Goal: Task Accomplishment & Management: Use online tool/utility

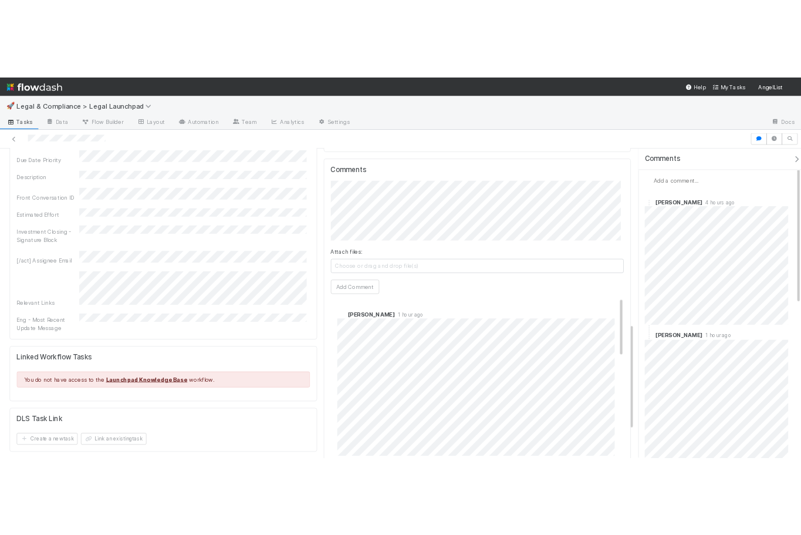
scroll to position [708, 0]
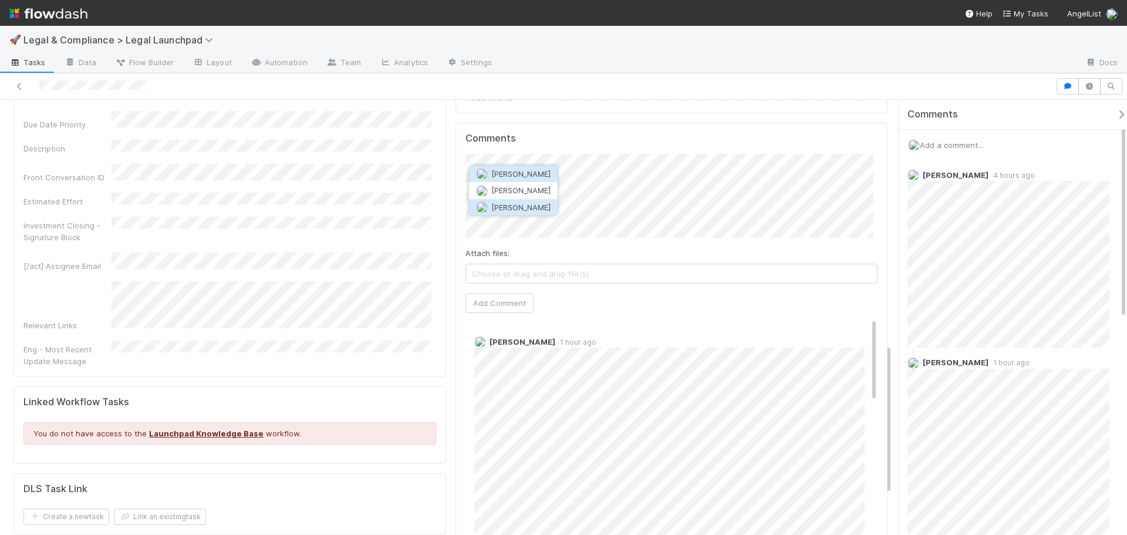
click at [506, 201] on button "[PERSON_NAME]" at bounding box center [513, 207] width 89 height 16
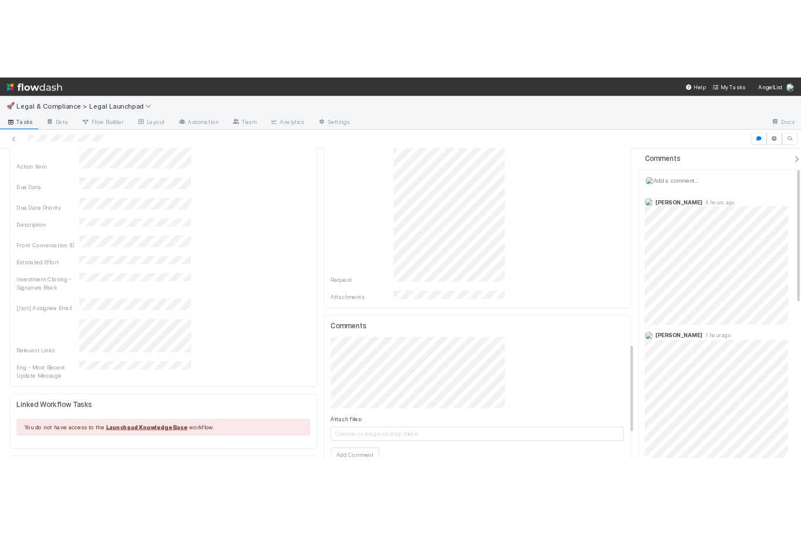
scroll to position [936, 0]
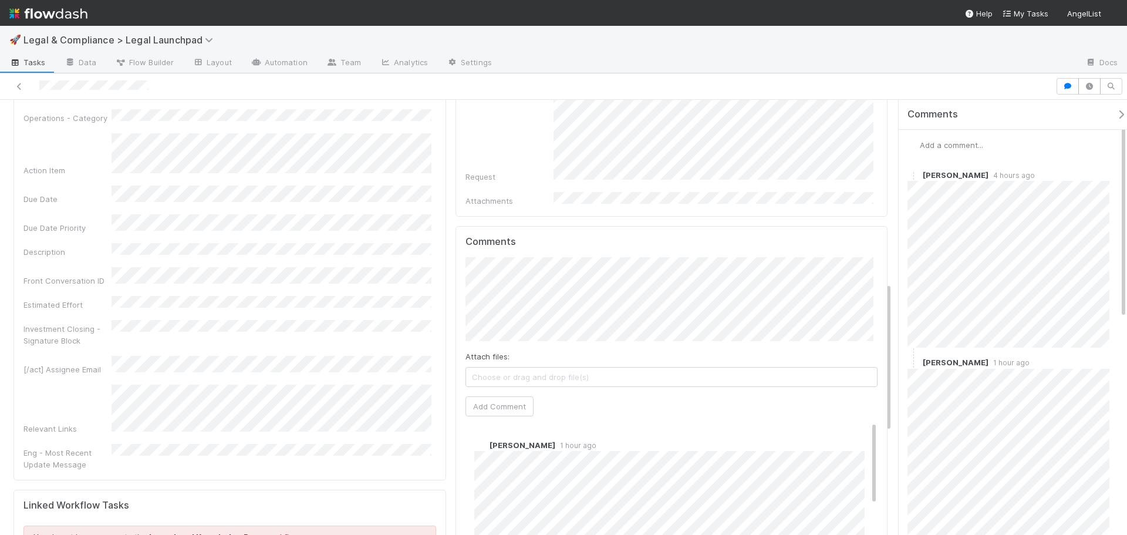
scroll to position [528, 0]
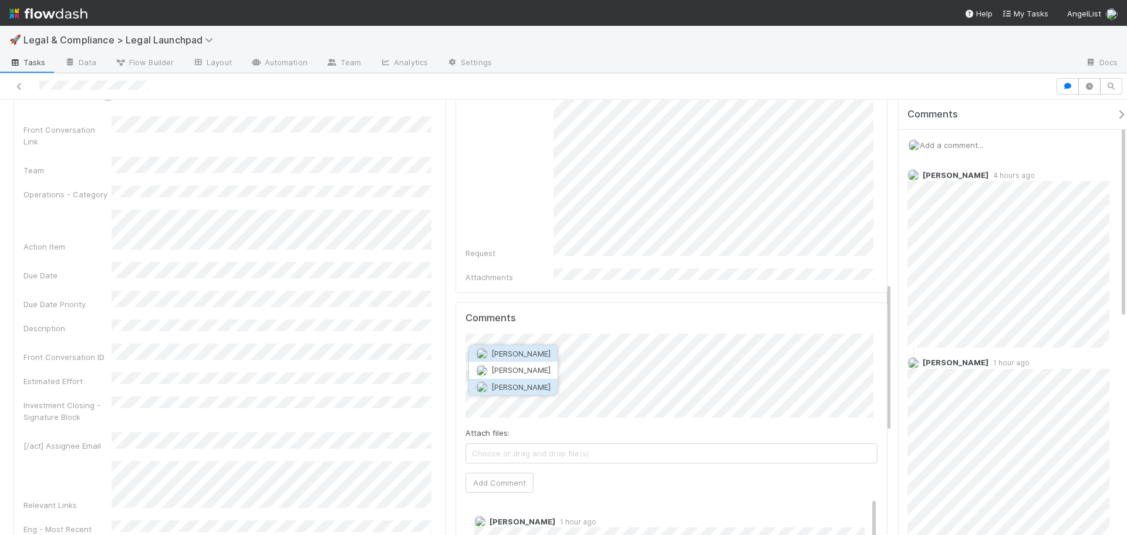
click at [535, 386] on span "[PERSON_NAME]" at bounding box center [520, 386] width 59 height 9
click at [518, 484] on button "Add Comment" at bounding box center [500, 494] width 68 height 20
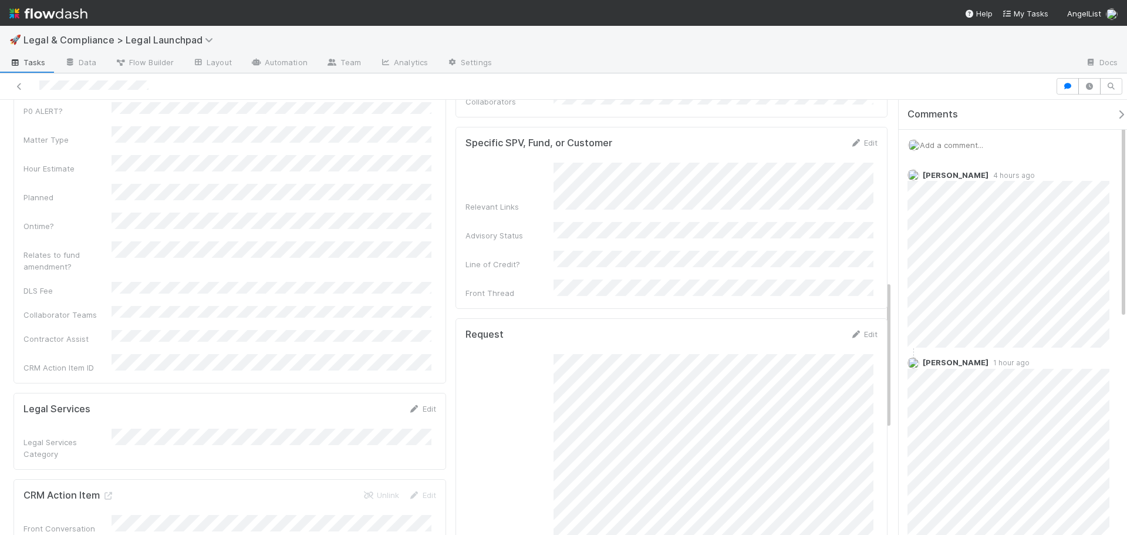
scroll to position [0, 0]
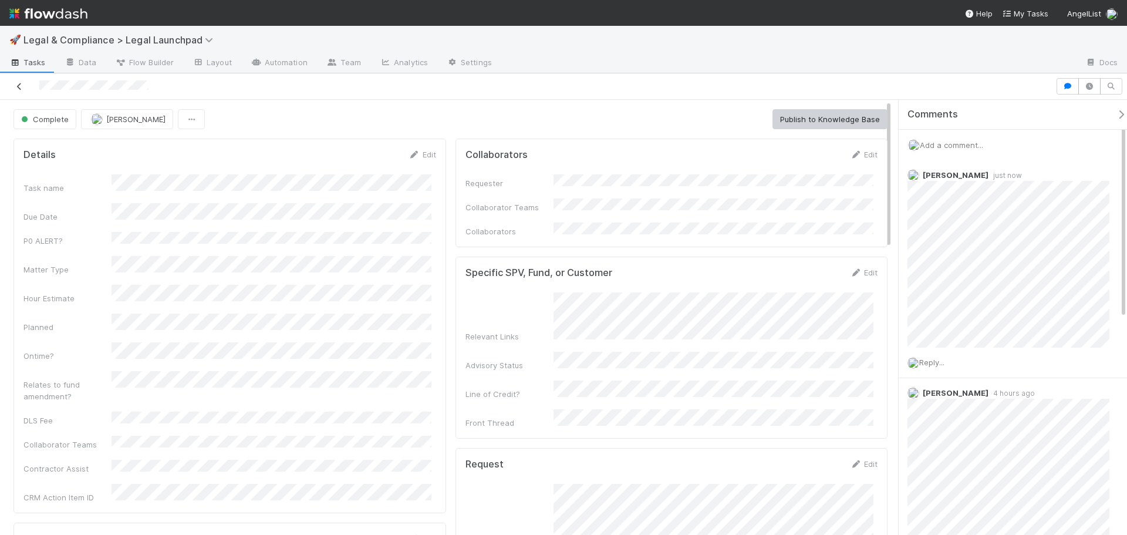
click at [23, 90] on link at bounding box center [20, 86] width 12 height 12
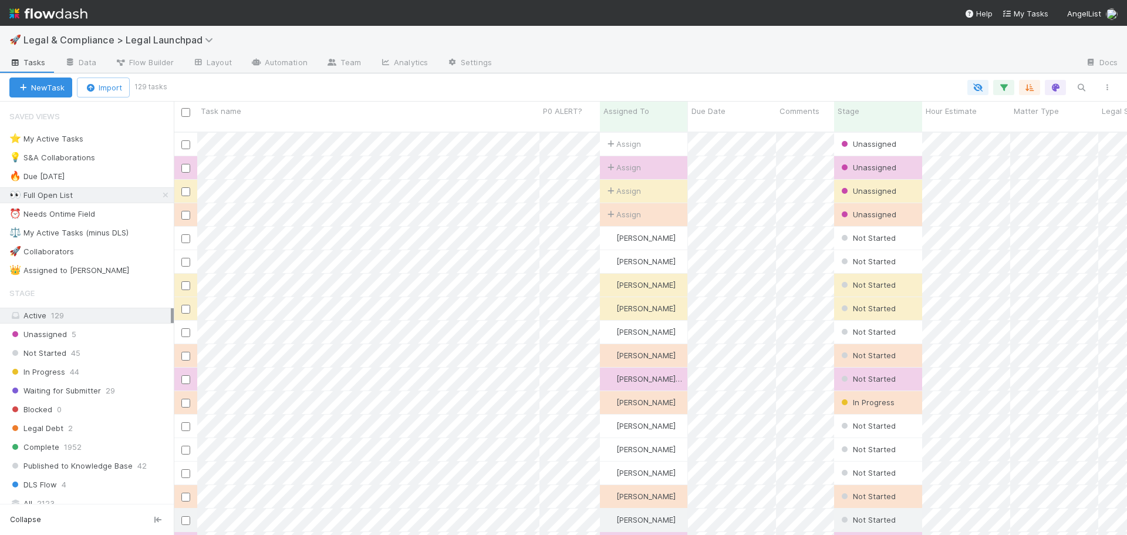
scroll to position [404, 945]
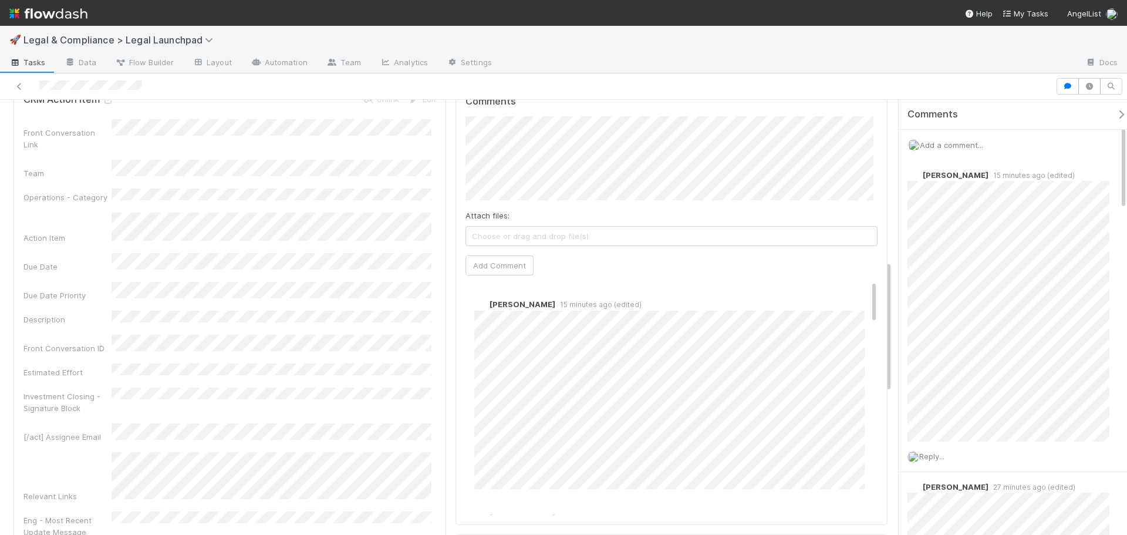
scroll to position [528, 0]
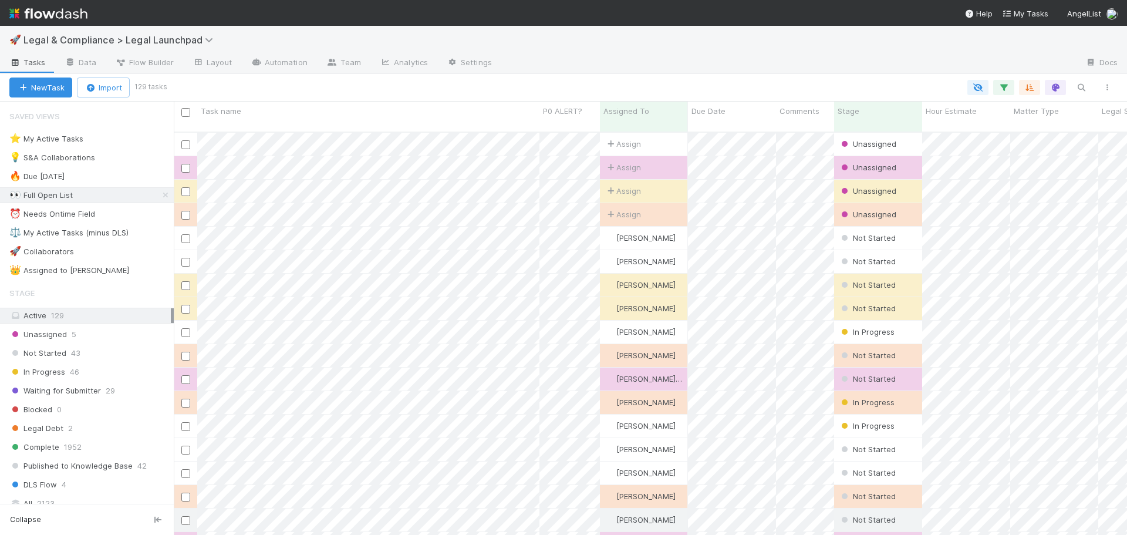
scroll to position [404, 945]
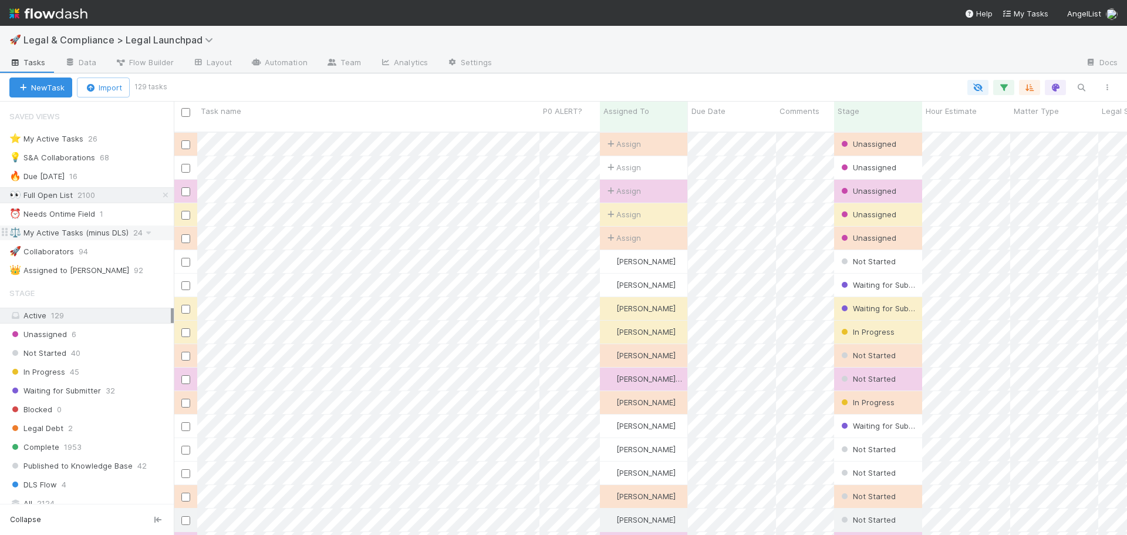
click at [97, 230] on div "⚖️ My Active Tasks (minus DLS)" at bounding box center [68, 232] width 119 height 15
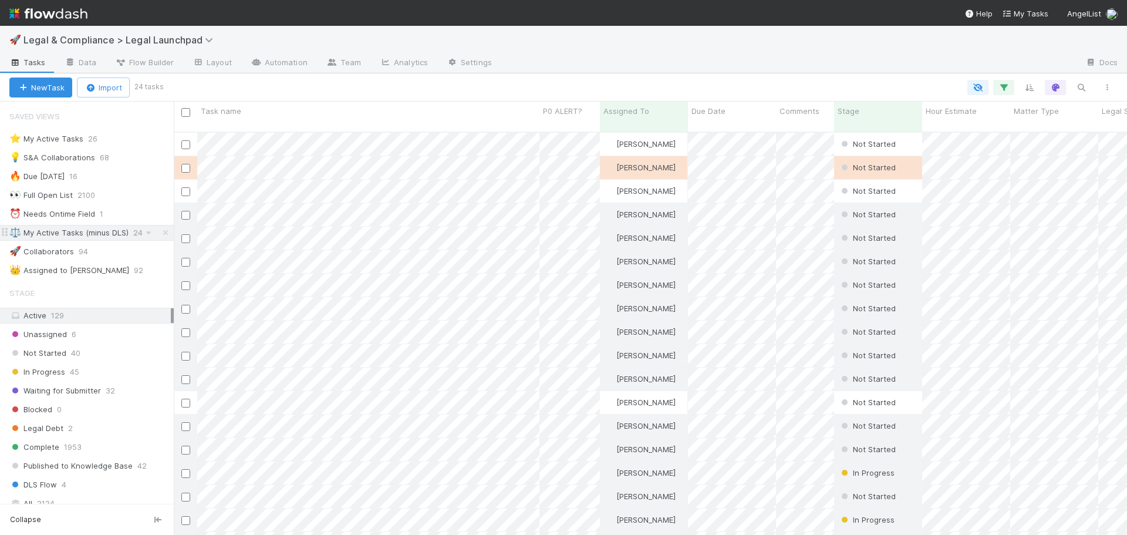
scroll to position [404, 945]
click at [105, 235] on div "⚖️ My Active Tasks (minus DLS)" at bounding box center [68, 232] width 119 height 15
click at [124, 335] on div "Unassigned 6" at bounding box center [91, 334] width 164 height 15
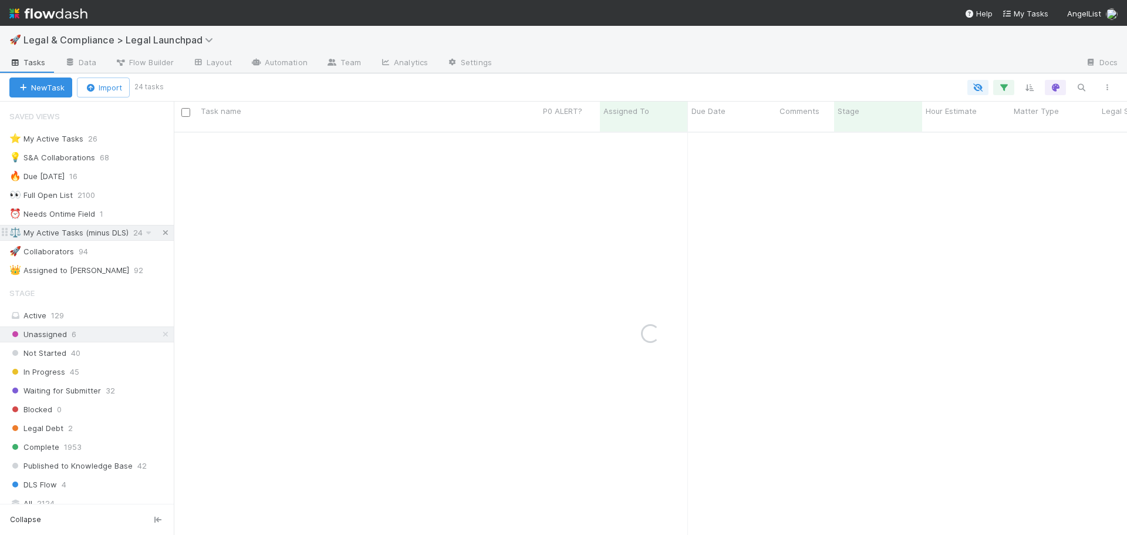
click at [164, 235] on icon at bounding box center [166, 233] width 12 height 8
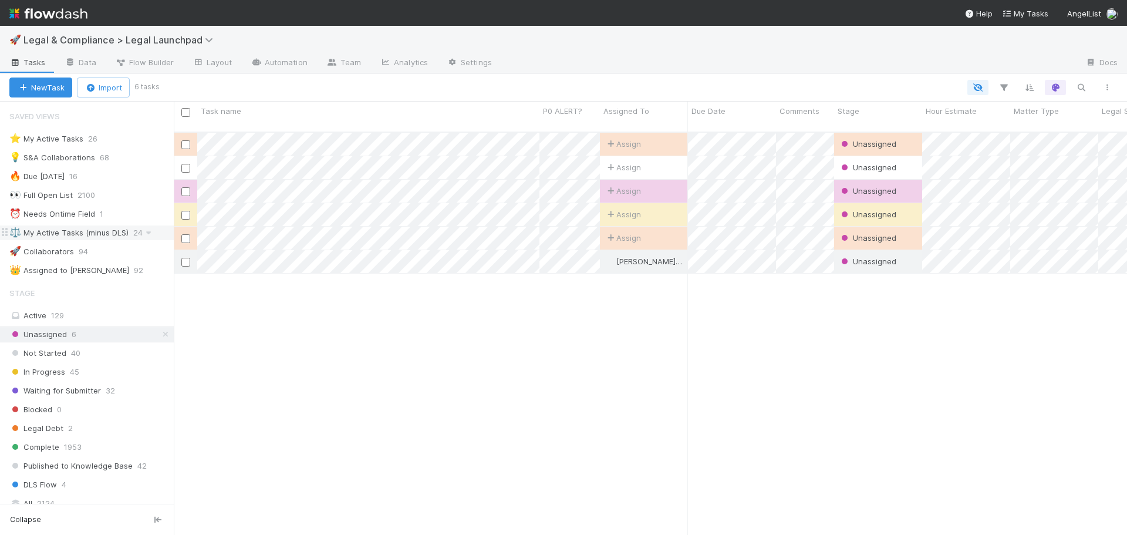
scroll to position [404, 945]
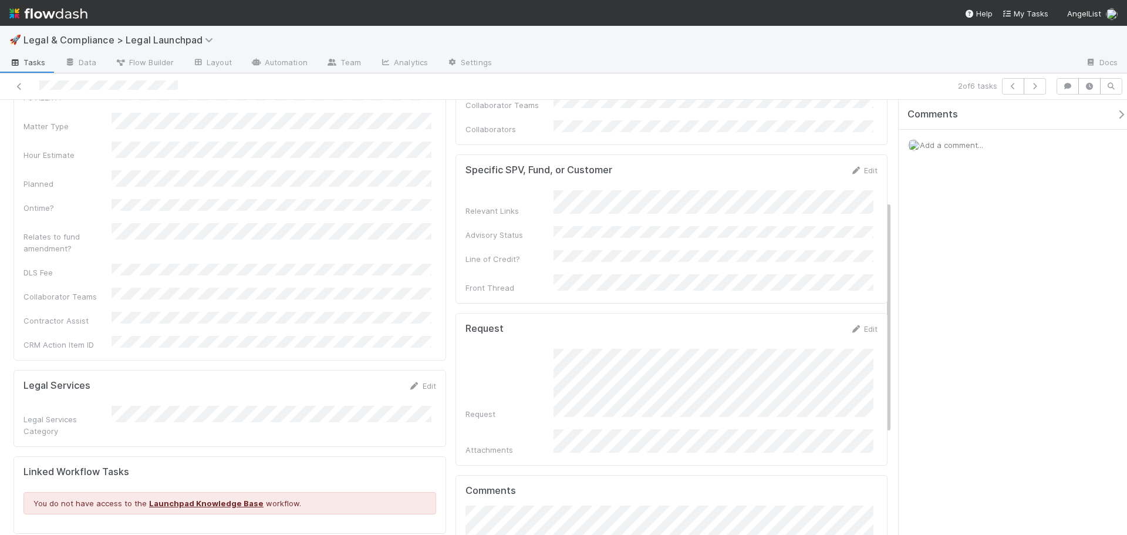
scroll to position [143, 0]
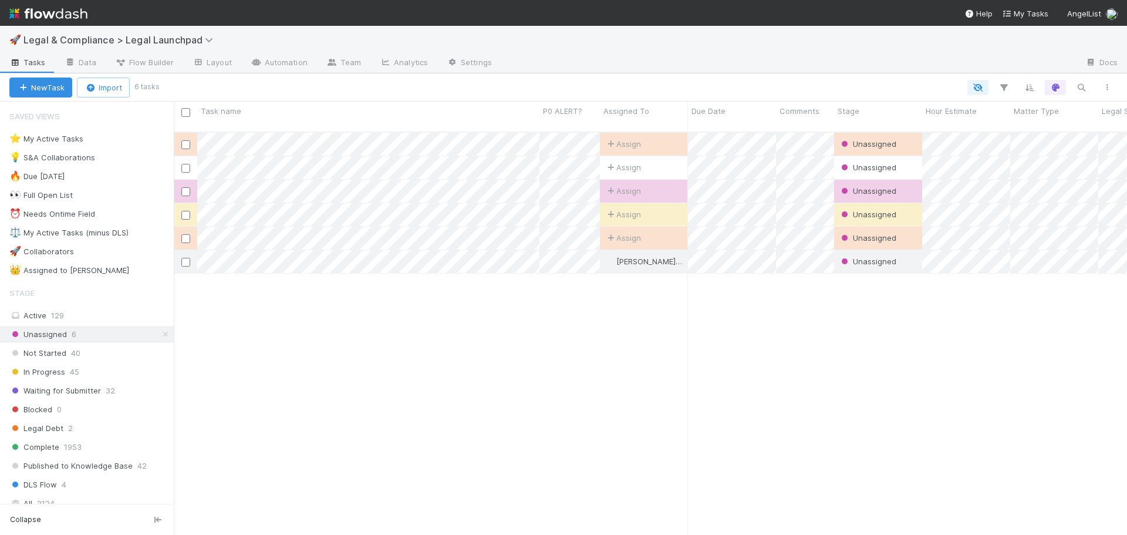
scroll to position [404, 945]
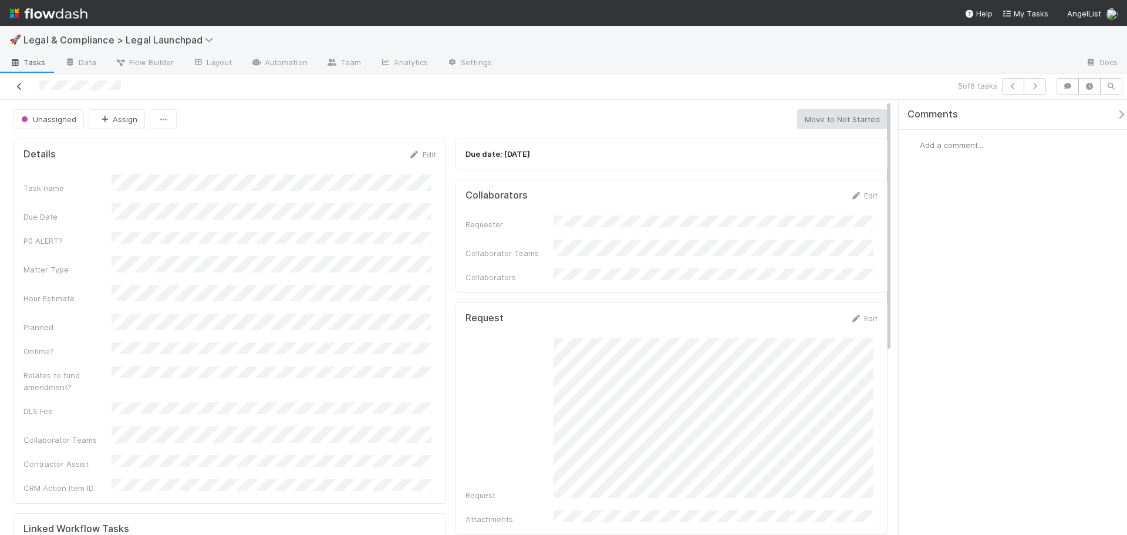
click at [17, 86] on icon at bounding box center [20, 87] width 12 height 8
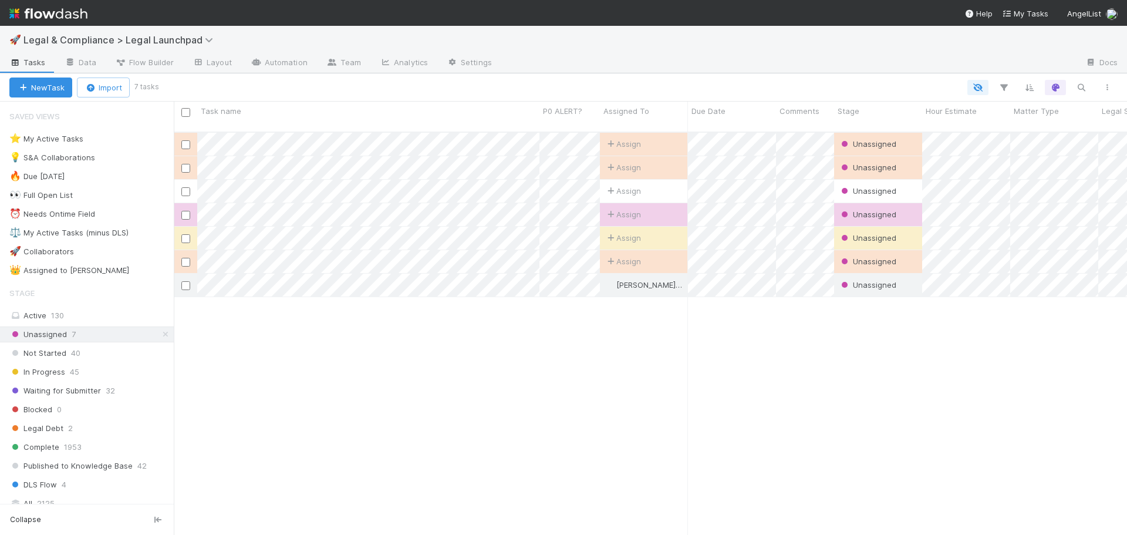
scroll to position [404, 945]
click at [125, 232] on div "⚖️ My Active Tasks (minus DLS)" at bounding box center [68, 232] width 119 height 15
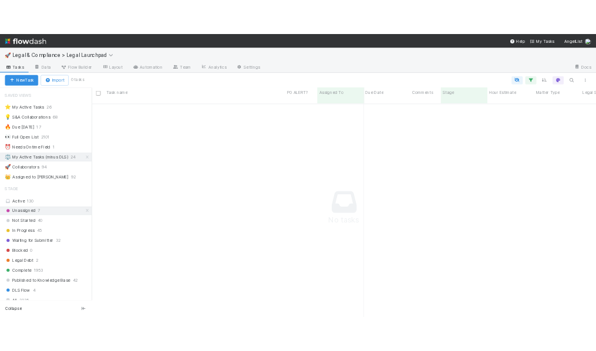
scroll to position [395, 945]
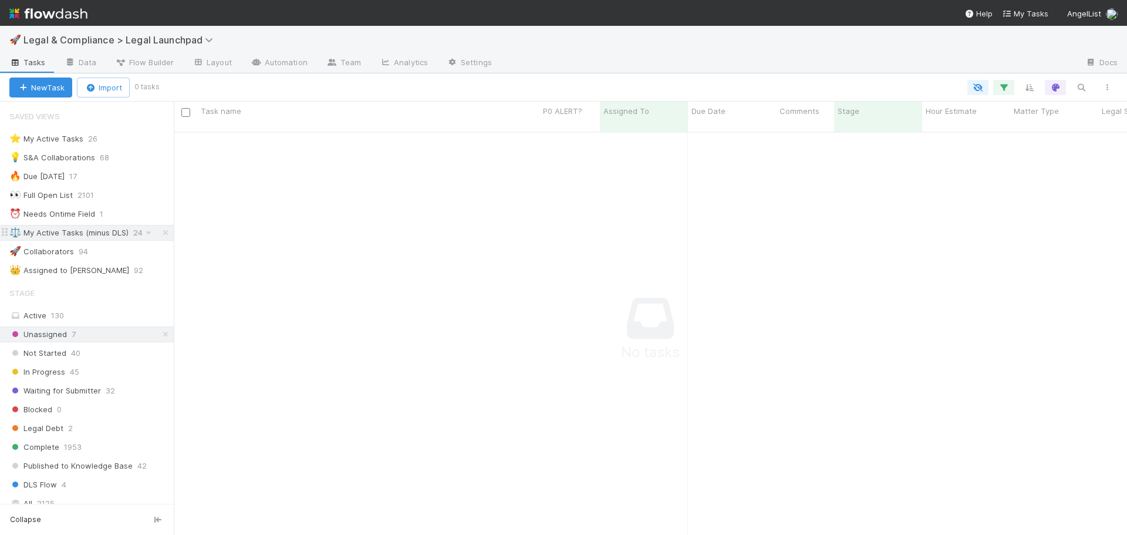
click at [110, 230] on div "⚖️ My Active Tasks (minus DLS)" at bounding box center [68, 232] width 119 height 15
click at [111, 237] on div "⚖️ My Active Tasks (minus DLS)" at bounding box center [68, 232] width 119 height 15
click at [105, 272] on div "👑 Assigned to Robin Sosnow" at bounding box center [69, 270] width 120 height 15
click at [120, 234] on div "⚖️ My Active Tasks (minus DLS)" at bounding box center [68, 232] width 119 height 15
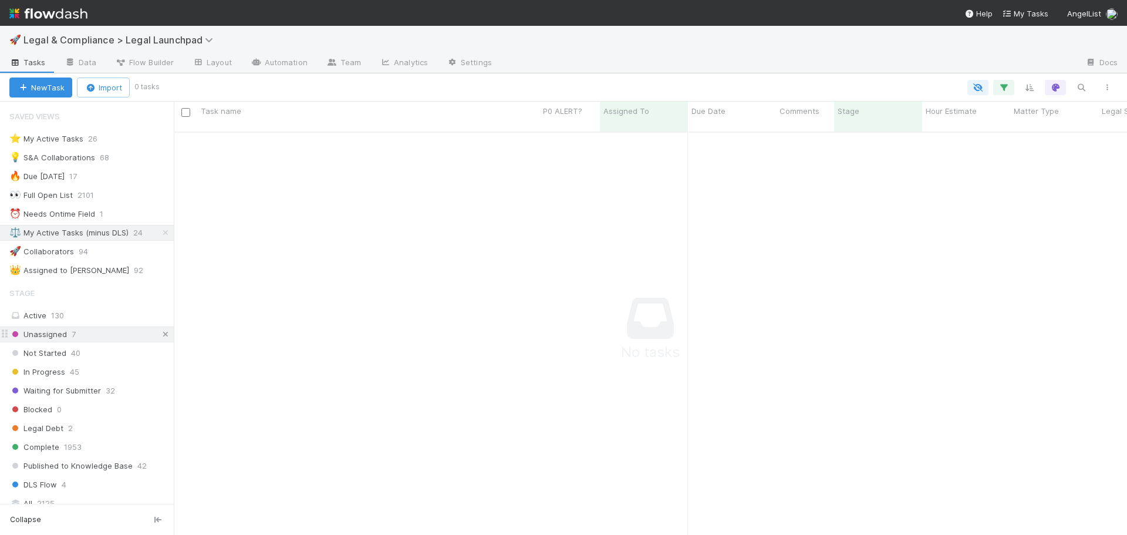
click at [160, 336] on icon at bounding box center [166, 335] width 12 height 8
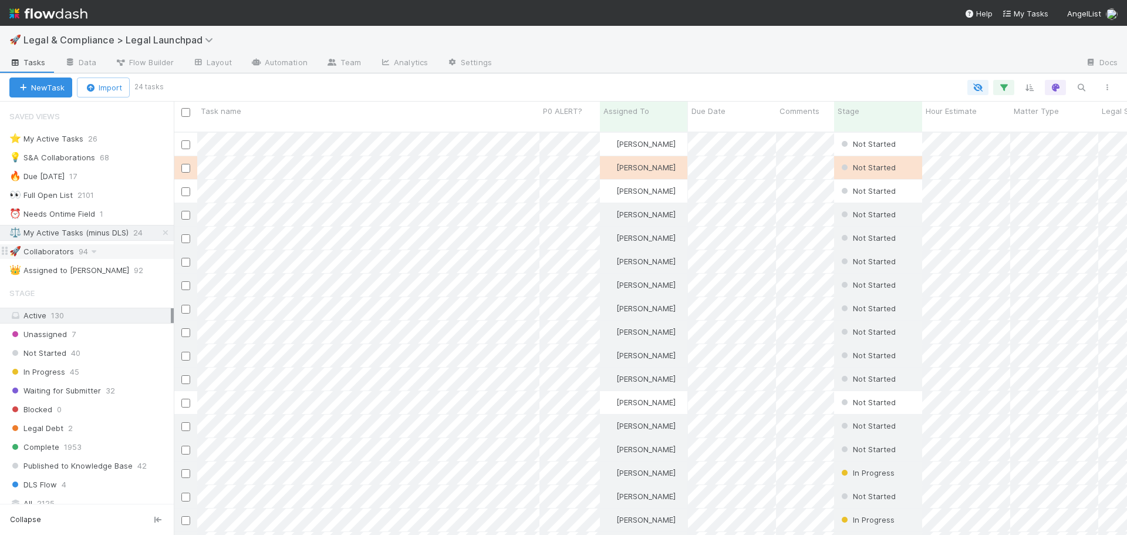
scroll to position [404, 945]
click at [120, 137] on div "⭐ My Active Tasks 26" at bounding box center [91, 139] width 164 height 15
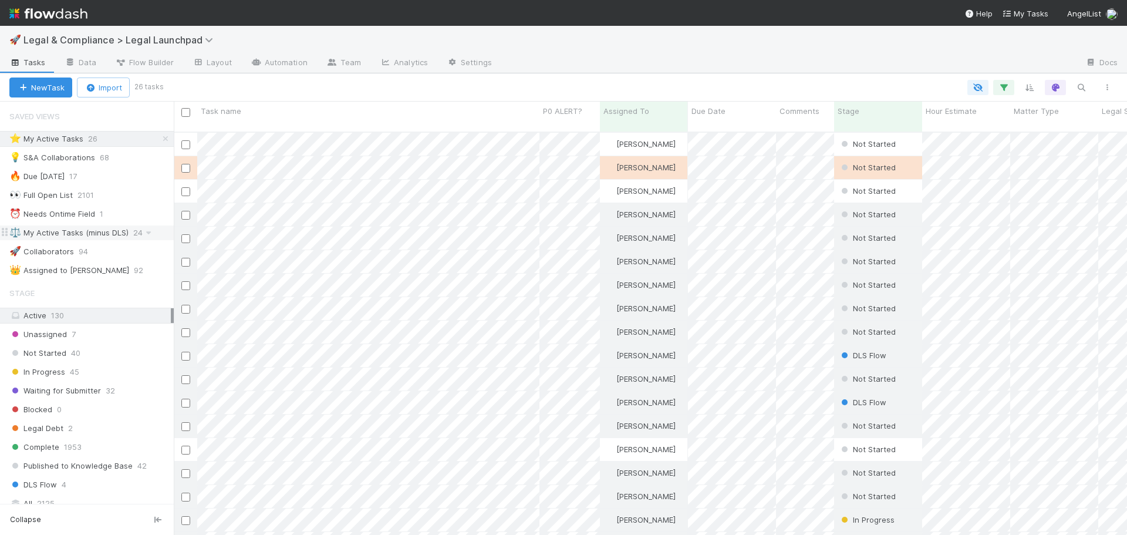
scroll to position [404, 945]
click at [82, 477] on div "DLS Flow 4" at bounding box center [91, 484] width 164 height 15
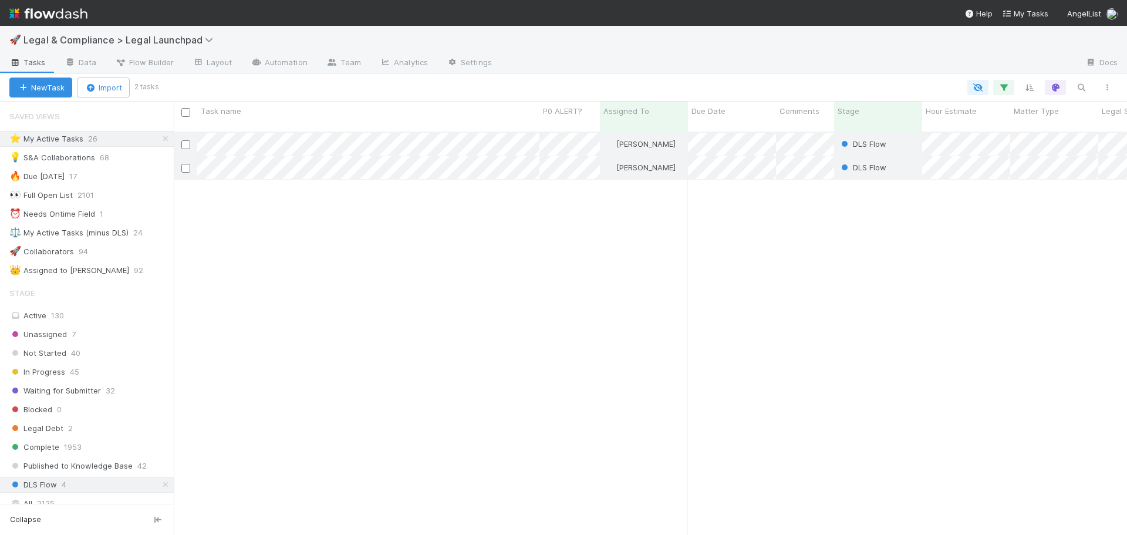
scroll to position [404, 945]
click at [160, 138] on icon at bounding box center [166, 139] width 12 height 8
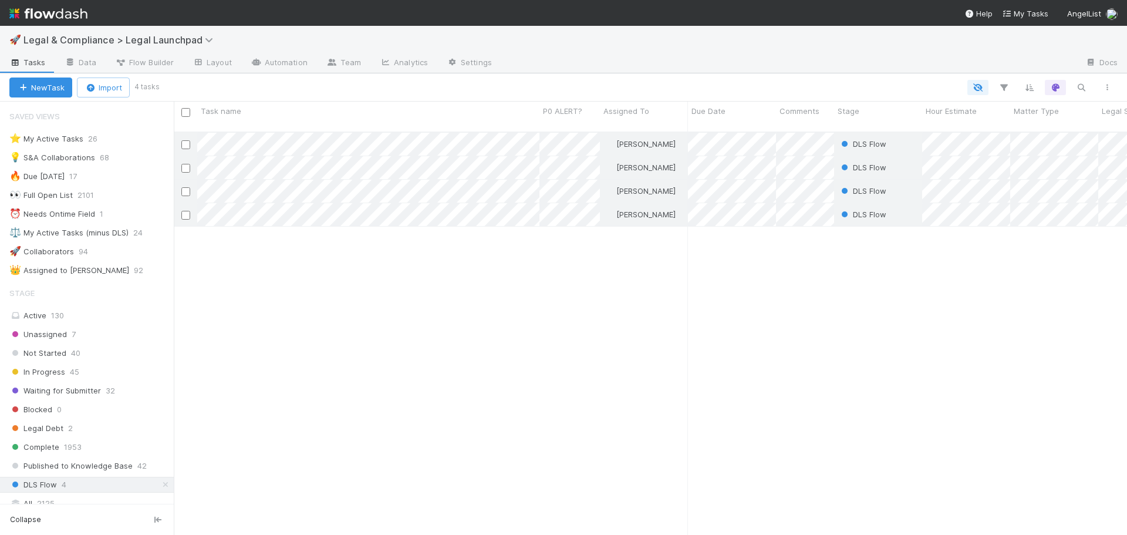
scroll to position [404, 945]
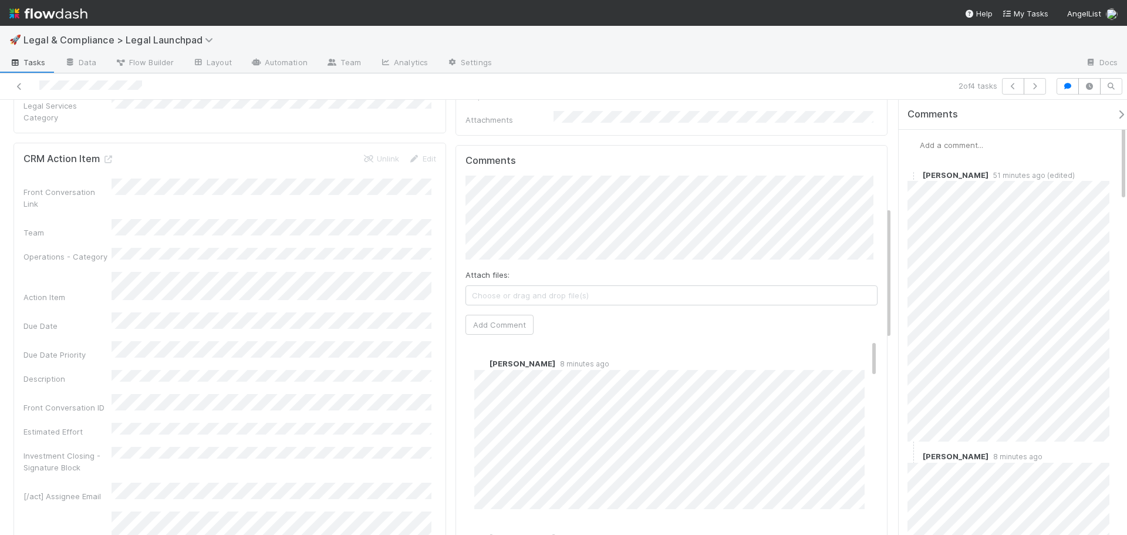
scroll to position [352, 0]
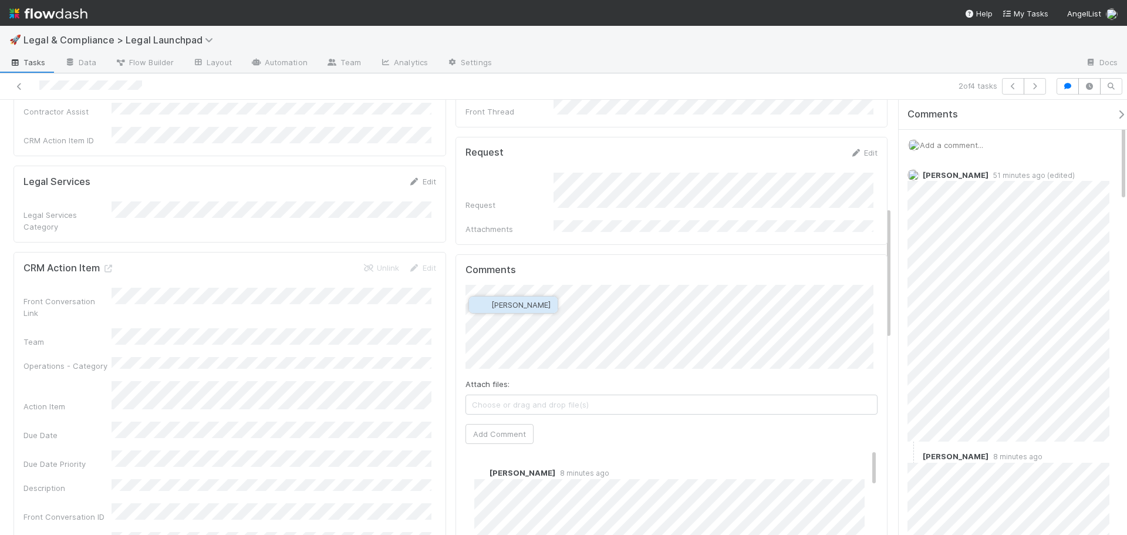
click at [511, 309] on button "Karan Thapar" at bounding box center [513, 305] width 89 height 16
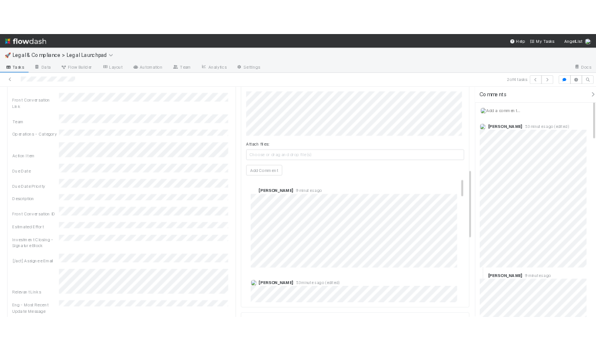
scroll to position [411, 0]
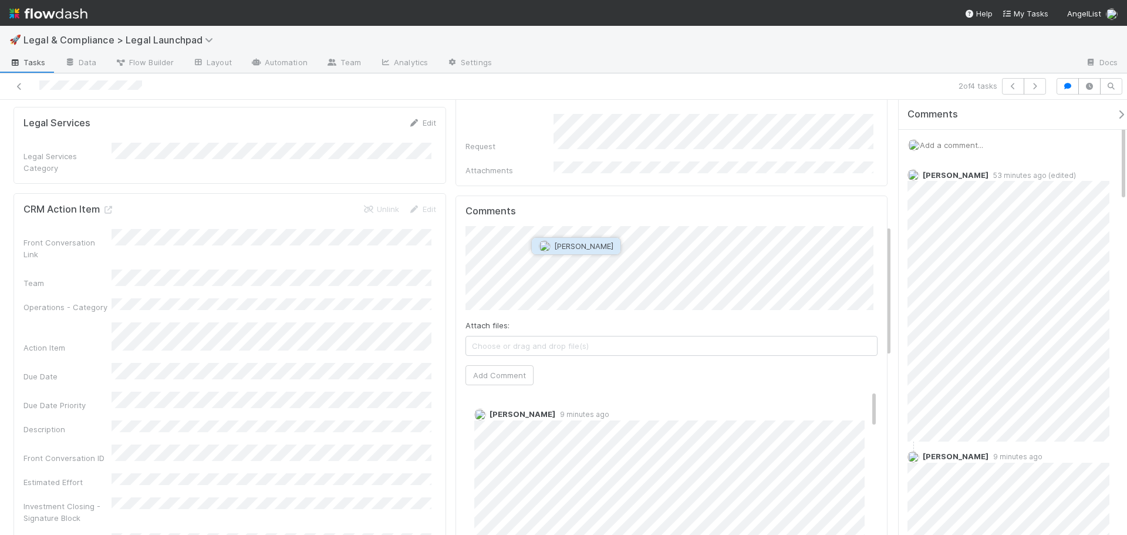
click at [595, 246] on span "[PERSON_NAME]" at bounding box center [583, 245] width 59 height 9
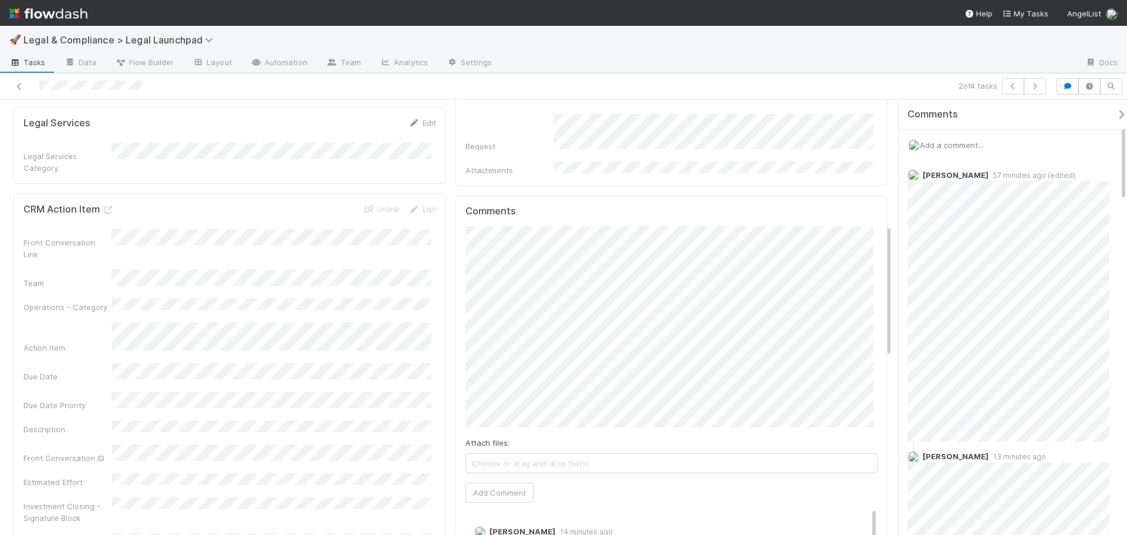
click at [571, 454] on span "Choose or drag and drop file(s)" at bounding box center [672, 463] width 412 height 19
click at [632, 459] on link "Special Partner Transfer Letter - TEMPLATE.docx" at bounding box center [591, 463] width 182 height 9
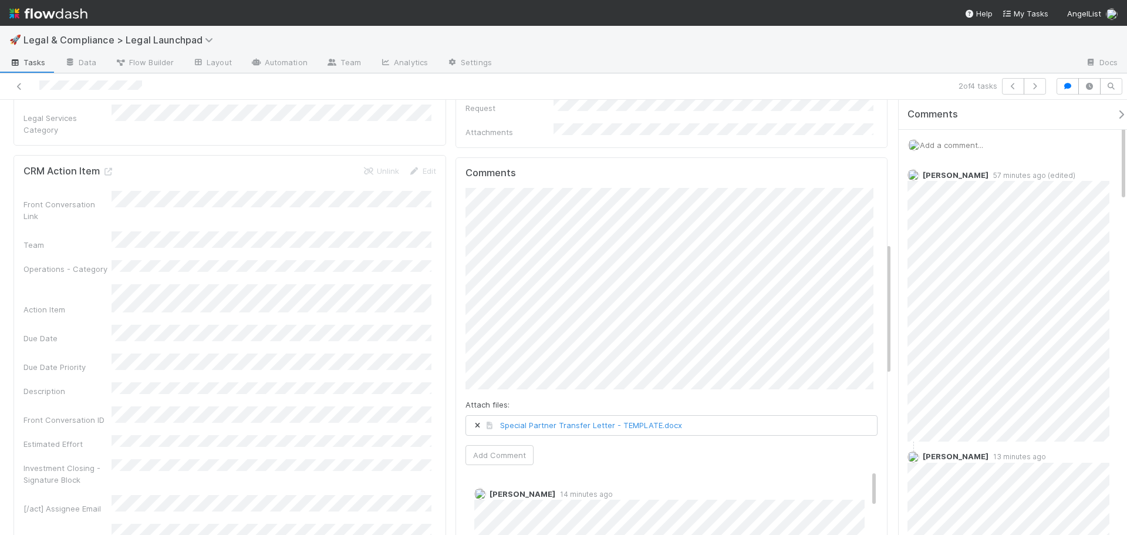
scroll to position [470, 0]
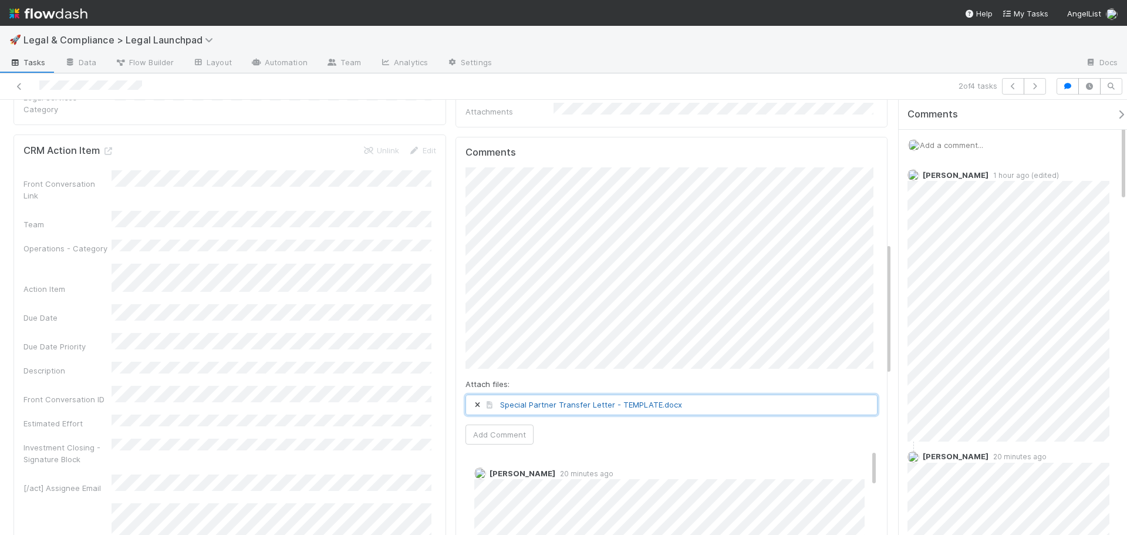
click at [594, 400] on link "Special Partner Transfer Letter - TEMPLATE.docx" at bounding box center [591, 404] width 182 height 9
click at [598, 400] on link "Special Partner Transfer Letter - TEMPLATE.docx" at bounding box center [591, 404] width 182 height 9
click at [526, 355] on span "[PERSON_NAME] Bridge" at bounding box center [549, 352] width 85 height 9
click at [497, 425] on button "Add Comment" at bounding box center [500, 435] width 68 height 20
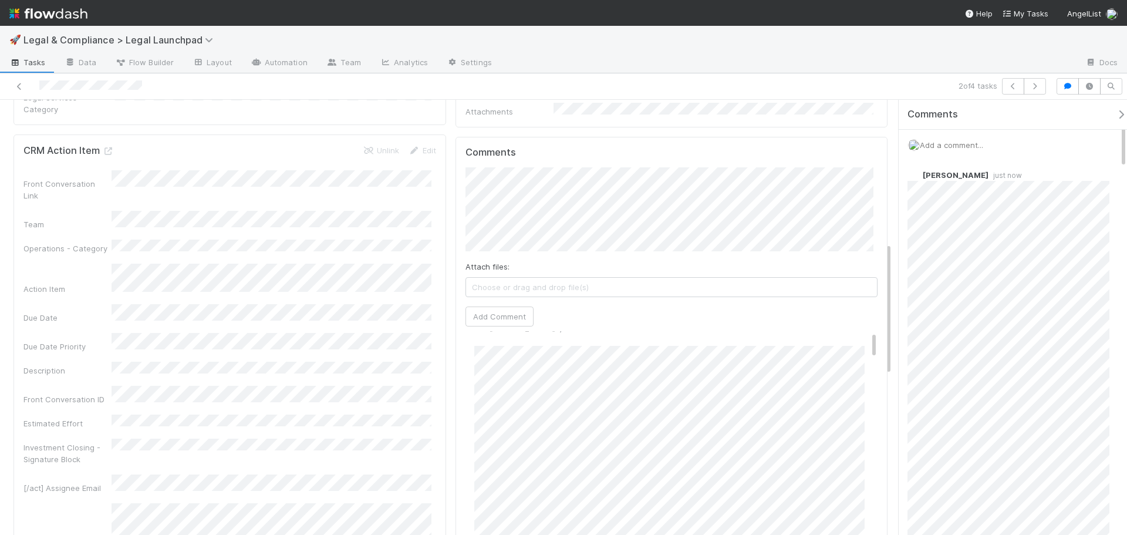
scroll to position [0, 0]
click at [486, 362] on div "Edit Delete" at bounding box center [676, 368] width 404 height 12
click at [492, 363] on link "Edit" at bounding box center [491, 367] width 14 height 9
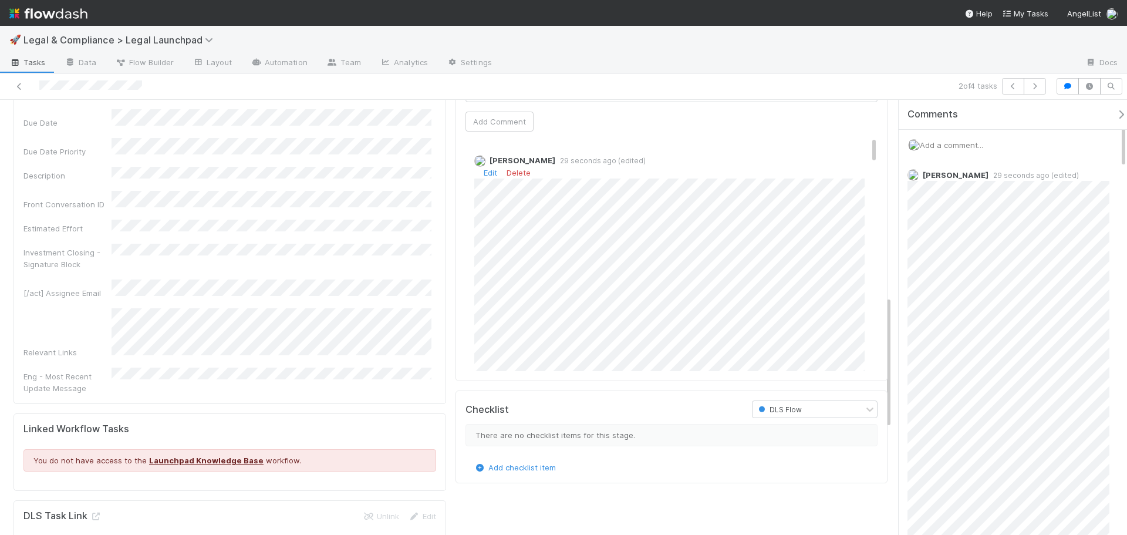
scroll to position [646, 0]
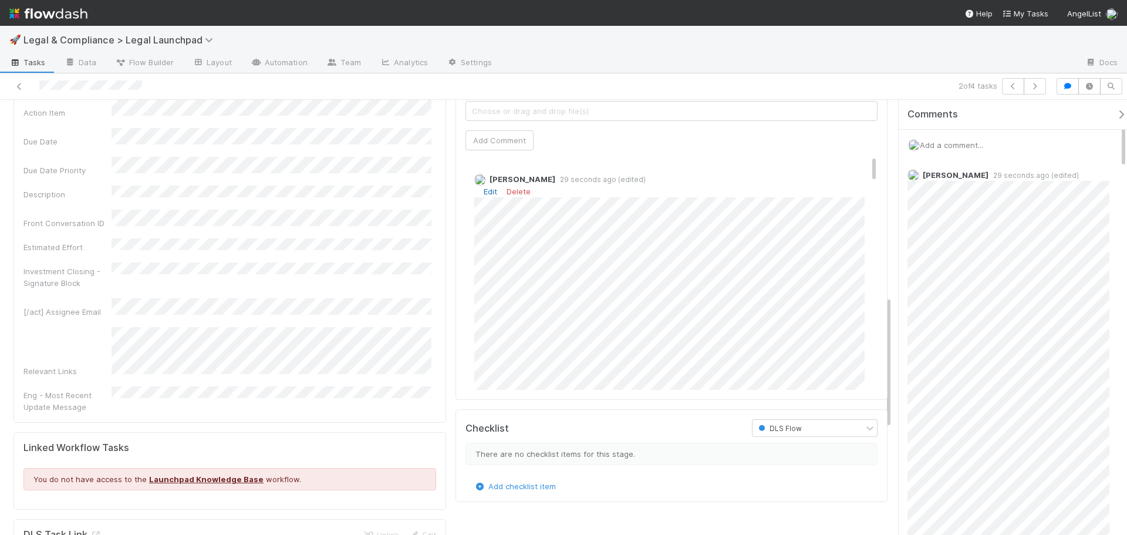
click at [484, 187] on link "Edit" at bounding box center [491, 191] width 14 height 9
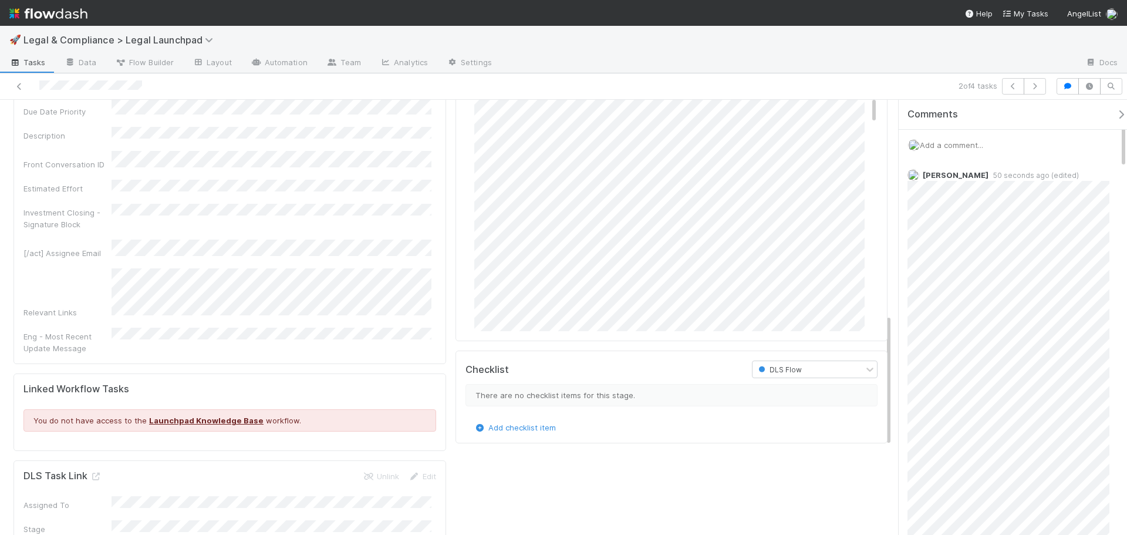
scroll to position [0, 0]
click at [486, 128] on link "Edit" at bounding box center [491, 132] width 14 height 9
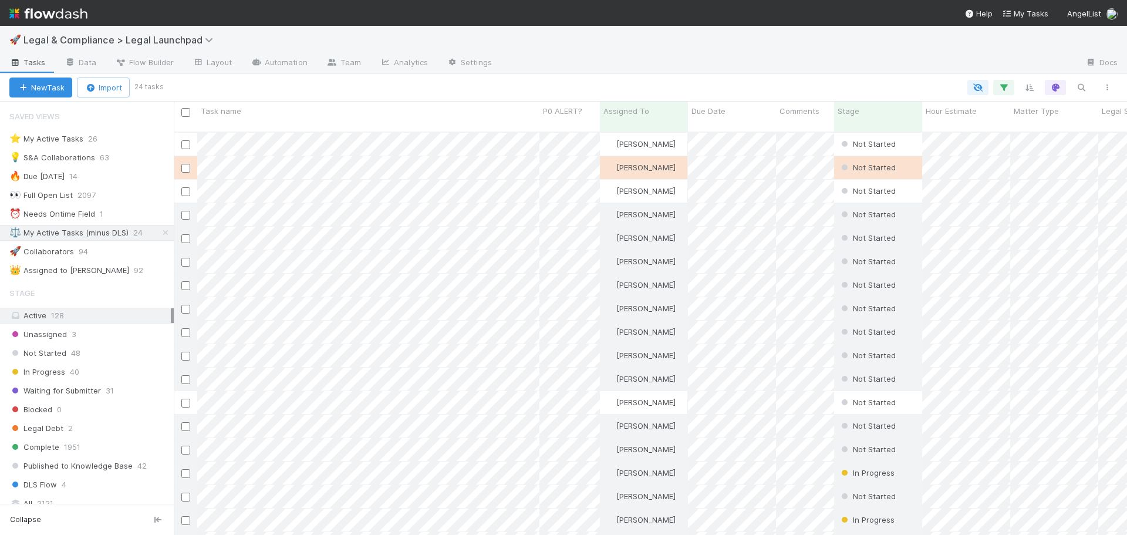
scroll to position [404, 945]
